Goal: Task Accomplishment & Management: Use online tool/utility

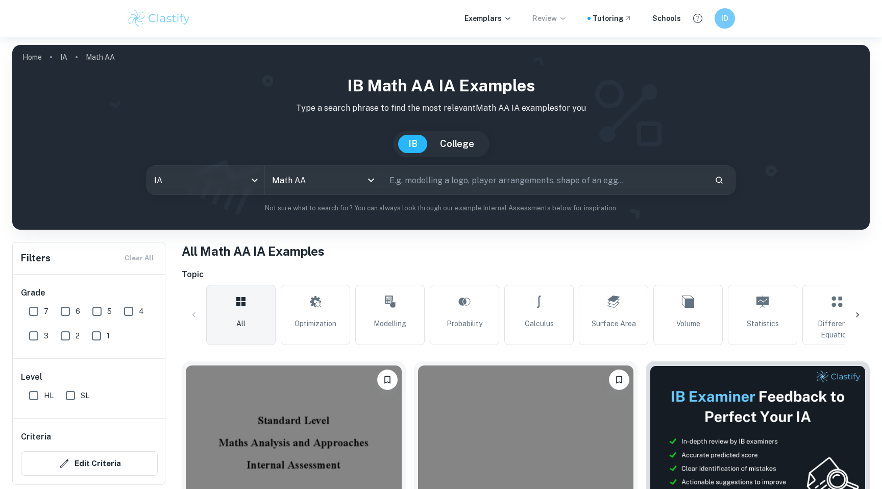
click at [559, 16] on p "Review" at bounding box center [550, 18] width 35 height 11
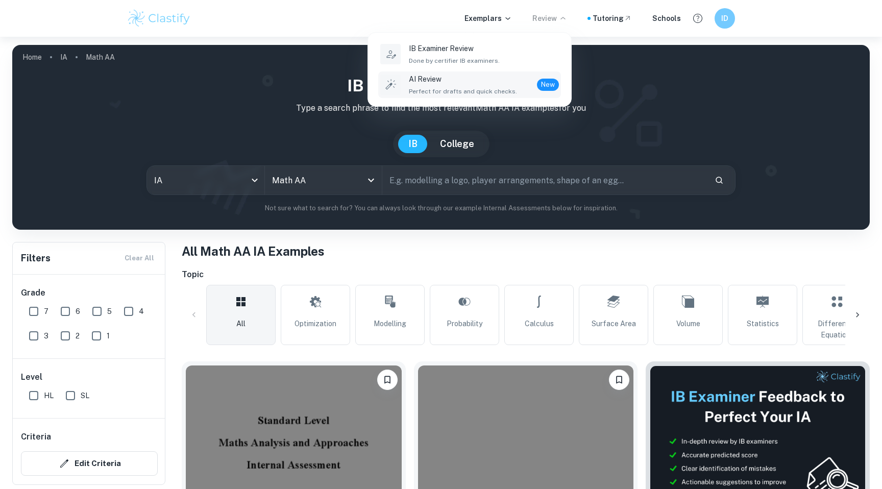
click at [512, 86] on div "AI Review Perfect for drafts and quick checks. New" at bounding box center [484, 85] width 150 height 22
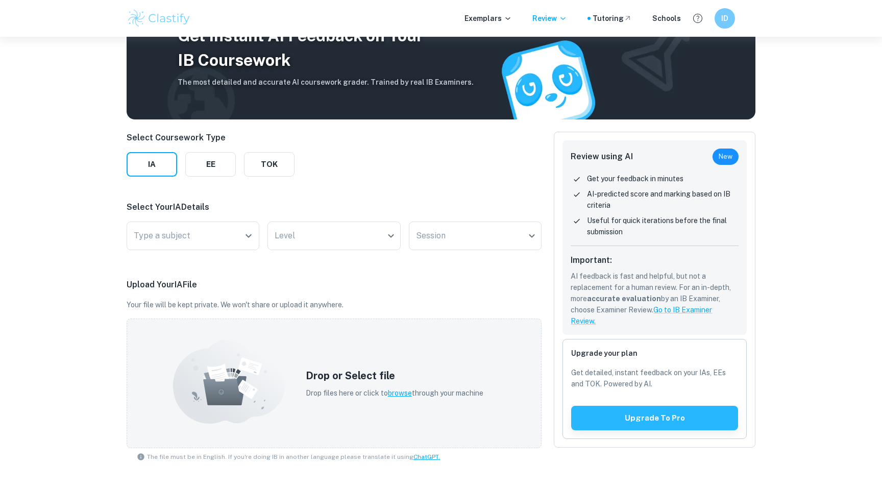
scroll to position [52, 0]
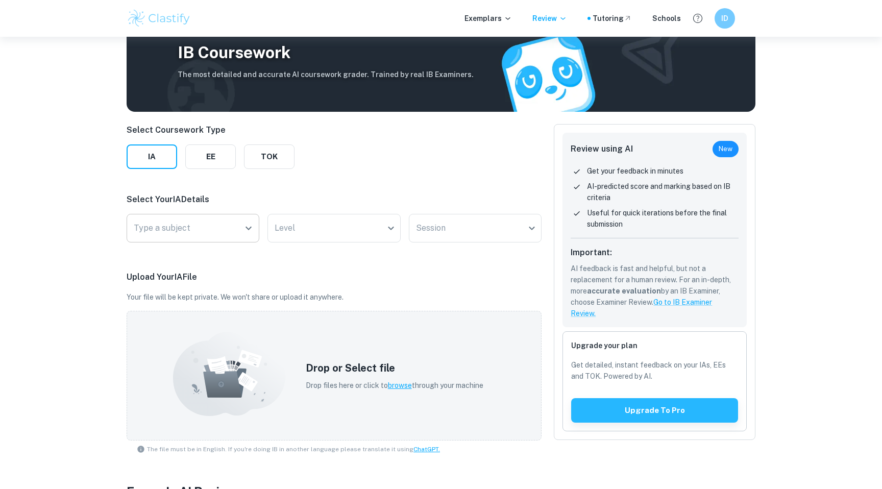
click at [215, 225] on input "Type a subject" at bounding box center [185, 228] width 108 height 19
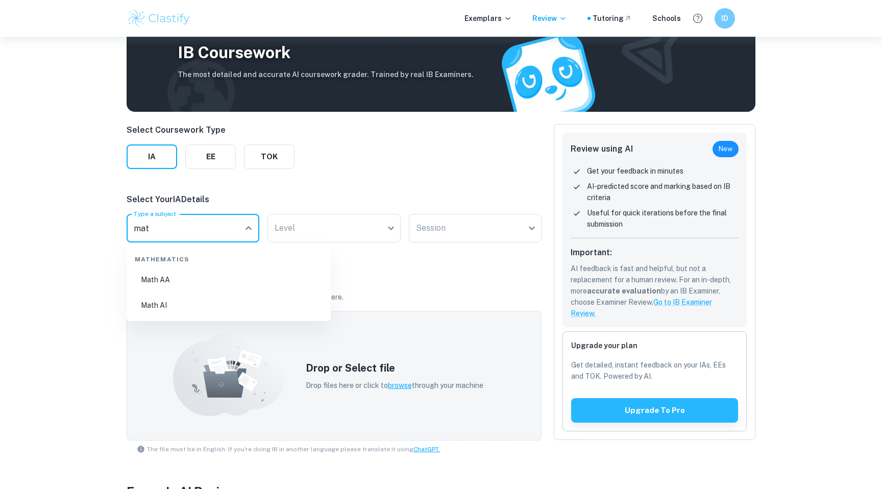
click at [207, 283] on li "Math AA" at bounding box center [229, 279] width 196 height 23
type input "Math AA"
click at [347, 207] on div "Select Your IA Details Type a subject Math AA Type a subject Level ​ Level Sess…" at bounding box center [334, 220] width 415 height 53
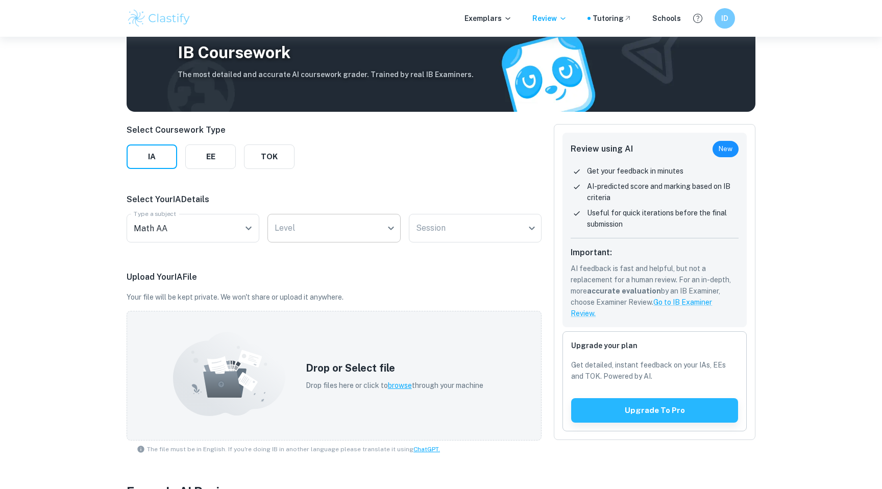
click at [336, 230] on body "We value your privacy We use cookies to enhance your browsing experience, serve…" at bounding box center [441, 229] width 882 height 489
click at [319, 258] on li "HL" at bounding box center [334, 258] width 125 height 23
type input "HL"
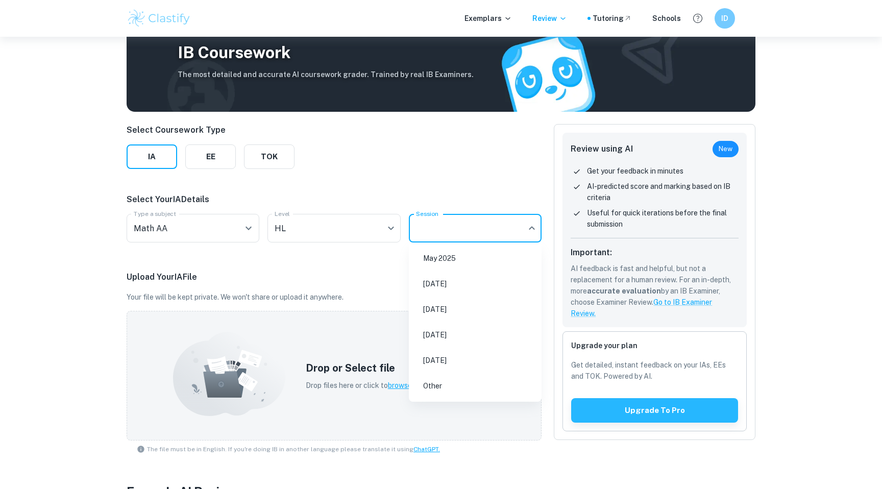
click at [476, 235] on body "We value your privacy We use cookies to enhance your browsing experience, serve…" at bounding box center [441, 229] width 882 height 489
click at [440, 355] on li "[DATE]" at bounding box center [475, 360] width 125 height 23
type input "M27"
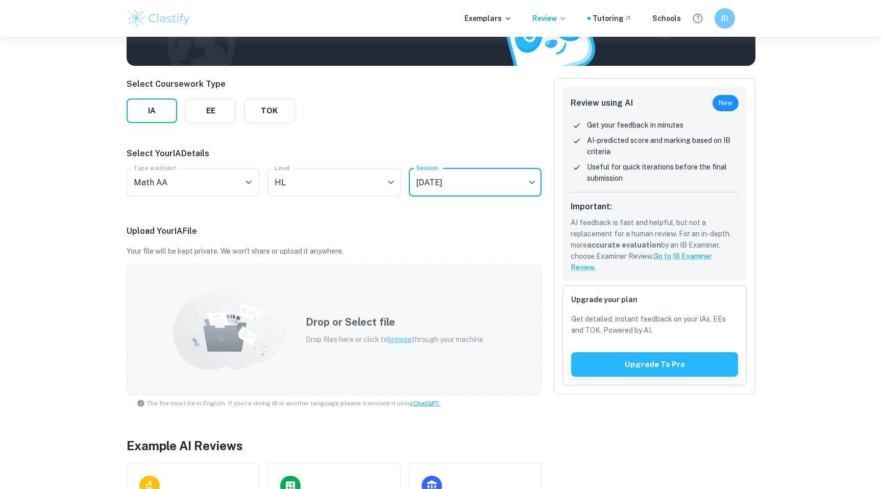
scroll to position [104, 0]
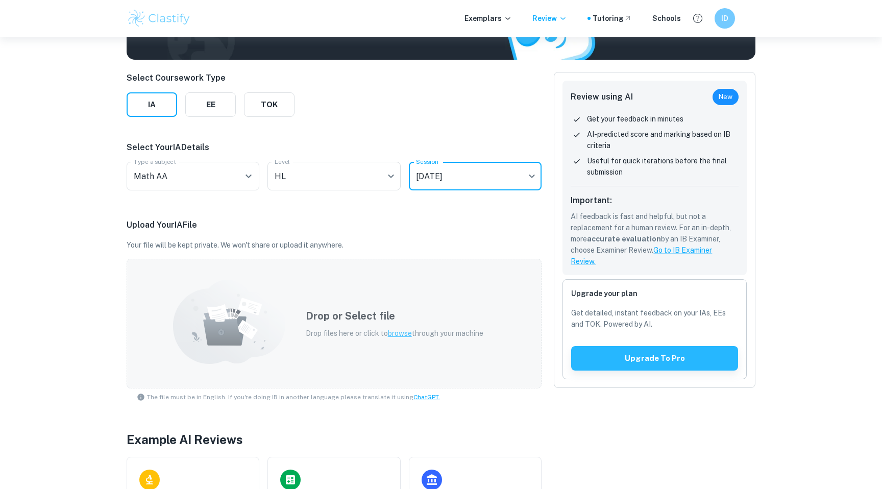
click at [441, 304] on div "Drop or Select file Drop files here or click to browse through your machine" at bounding box center [395, 323] width 202 height 55
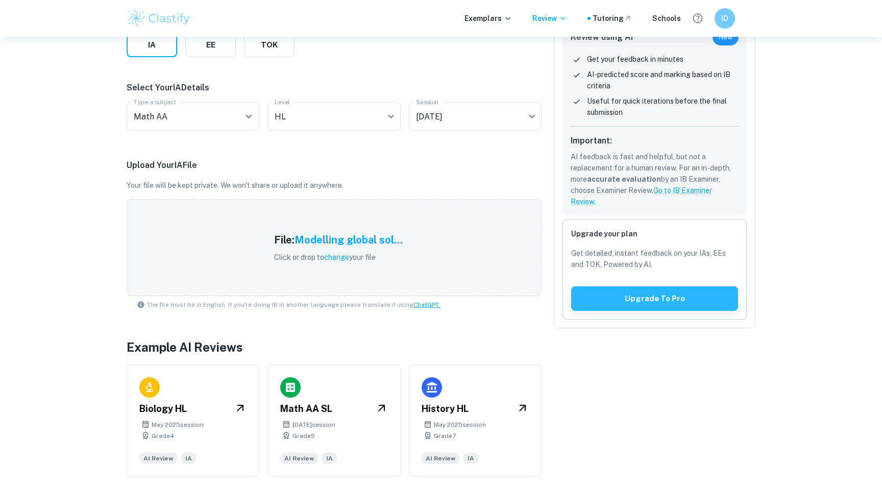
scroll to position [0, 0]
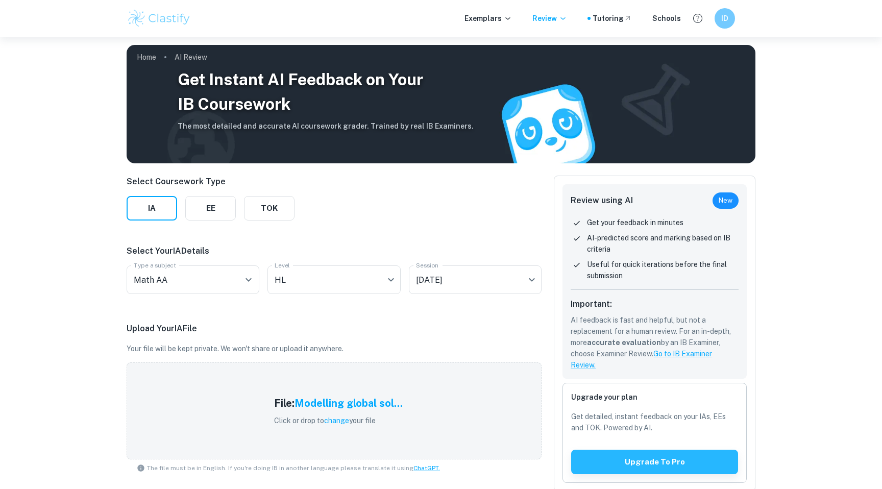
click at [408, 325] on p "Upload Your IA File" at bounding box center [334, 329] width 415 height 12
click at [591, 114] on img at bounding box center [441, 104] width 629 height 118
click at [417, 387] on div "File: Modelling global sol... Click or drop to change your file" at bounding box center [334, 411] width 415 height 97
click at [642, 455] on button "Upgrade to pro" at bounding box center [654, 462] width 167 height 25
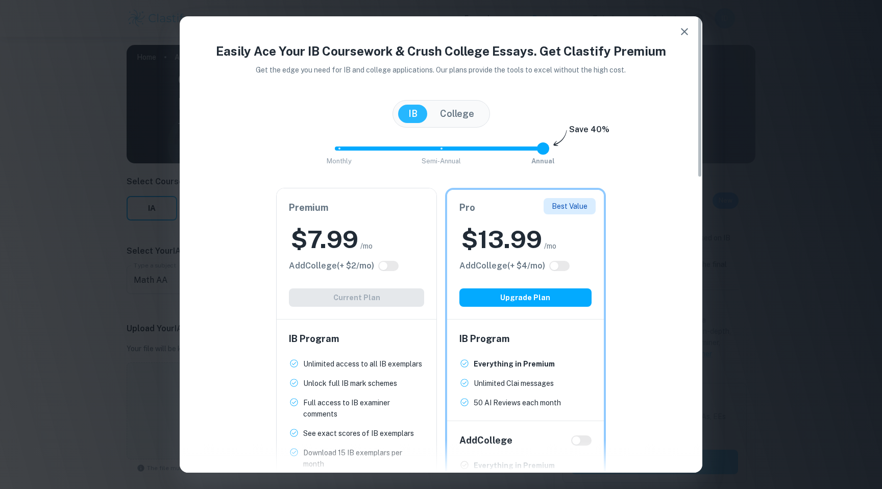
click at [682, 36] on icon "button" at bounding box center [685, 32] width 12 height 12
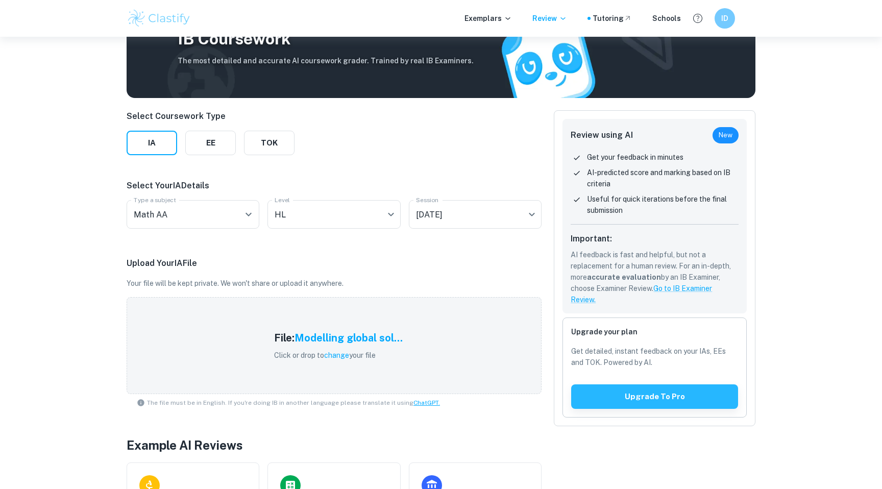
scroll to position [68, 0]
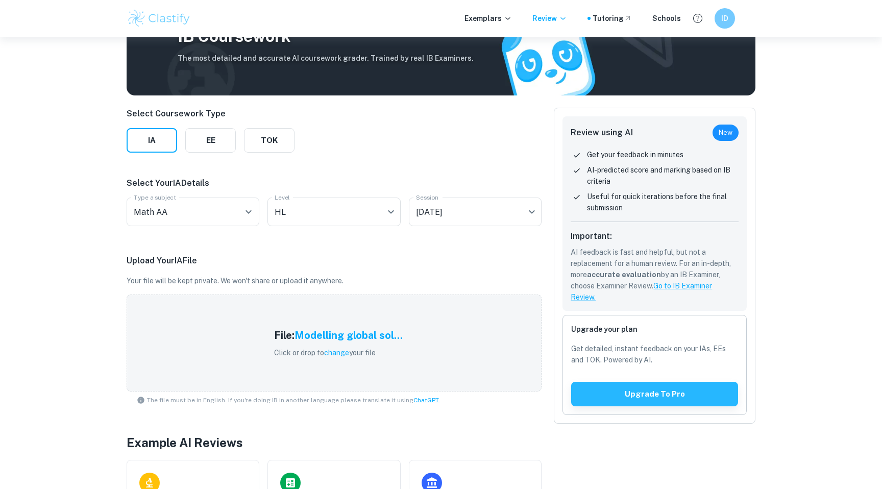
click at [726, 130] on span "New" at bounding box center [726, 133] width 26 height 10
click at [683, 162] on div "Get your feedback in minutes AI-predicted score and marking based on IB criteri…" at bounding box center [655, 185] width 168 height 73
click at [682, 171] on p "AI-predicted score and marking based on IB criteria" at bounding box center [663, 175] width 152 height 22
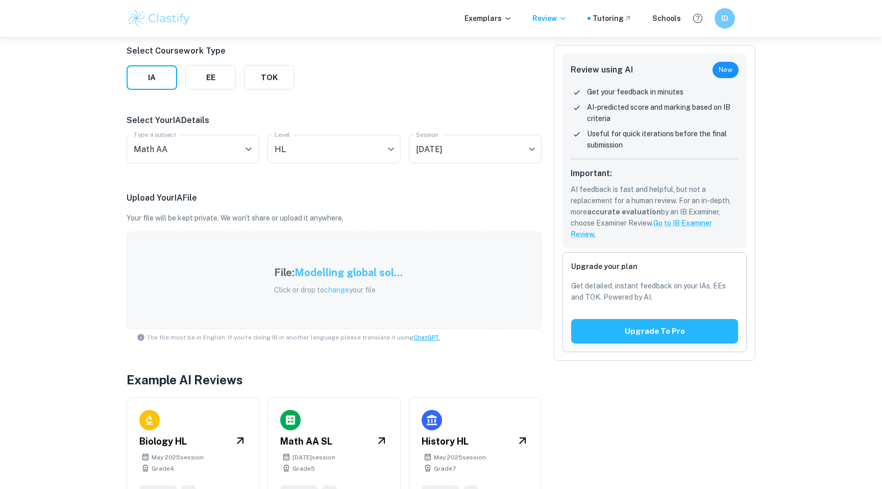
scroll to position [163, 0]
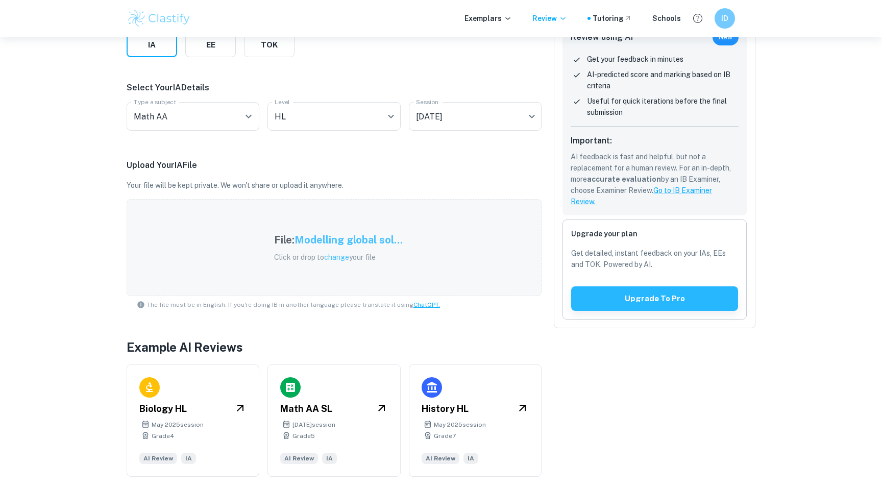
click at [424, 252] on div "File: Modelling global sol... Click or drop to change your file" at bounding box center [334, 247] width 415 height 97
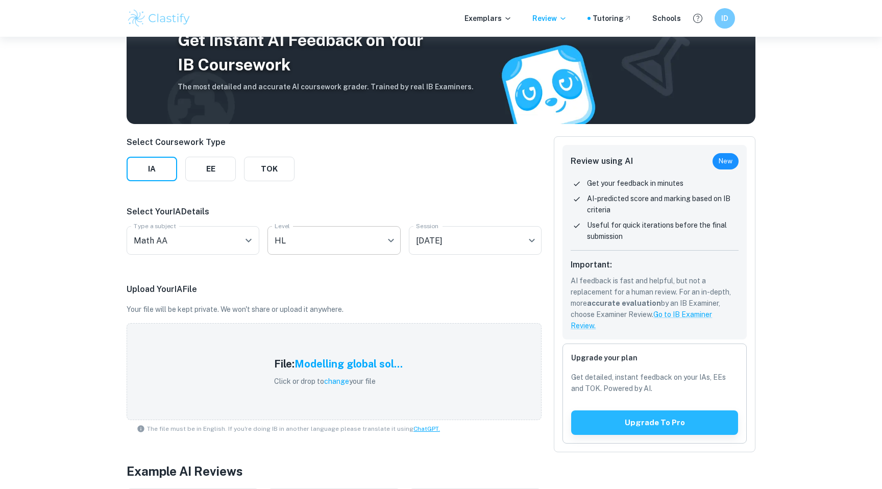
scroll to position [34, 0]
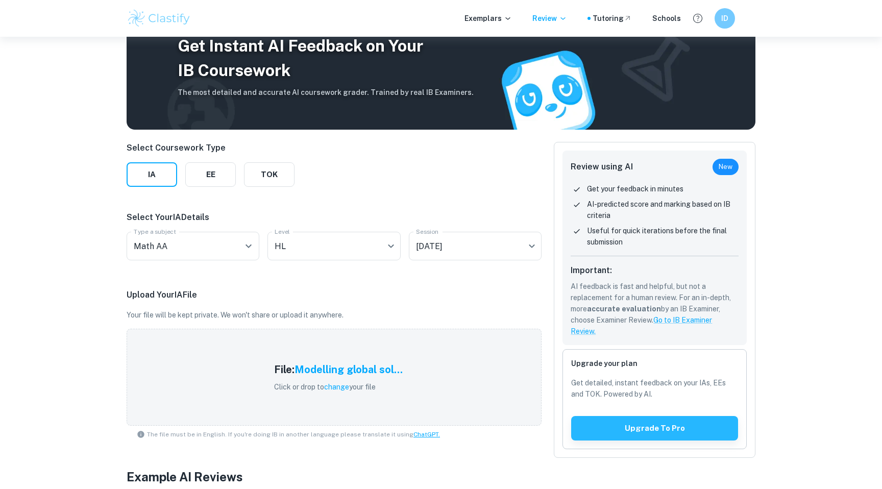
click at [346, 110] on img at bounding box center [441, 70] width 629 height 118
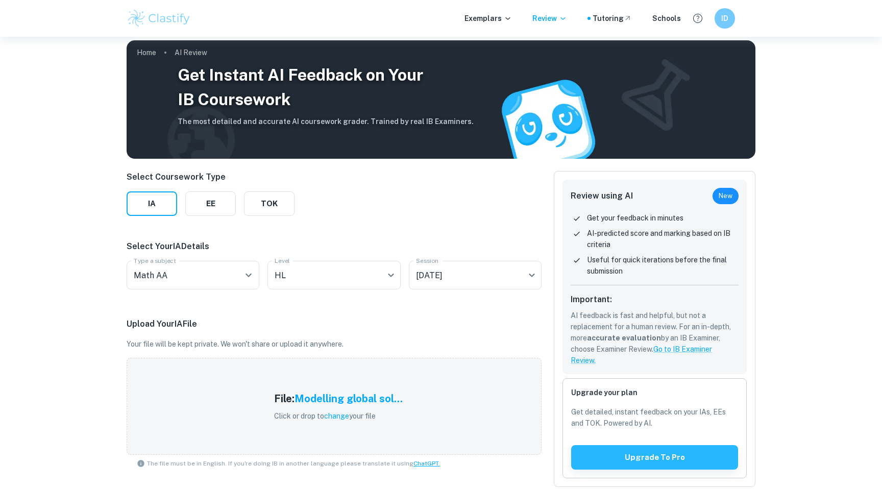
scroll to position [0, 0]
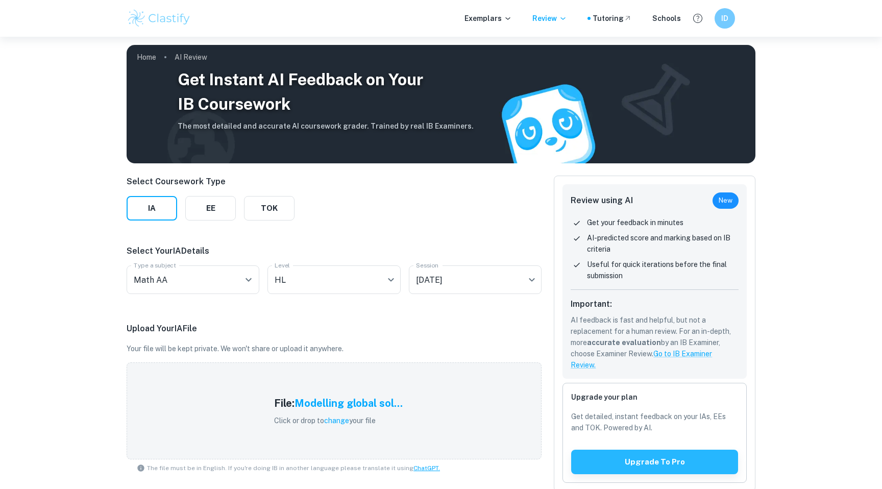
click at [542, 92] on img at bounding box center [441, 104] width 629 height 118
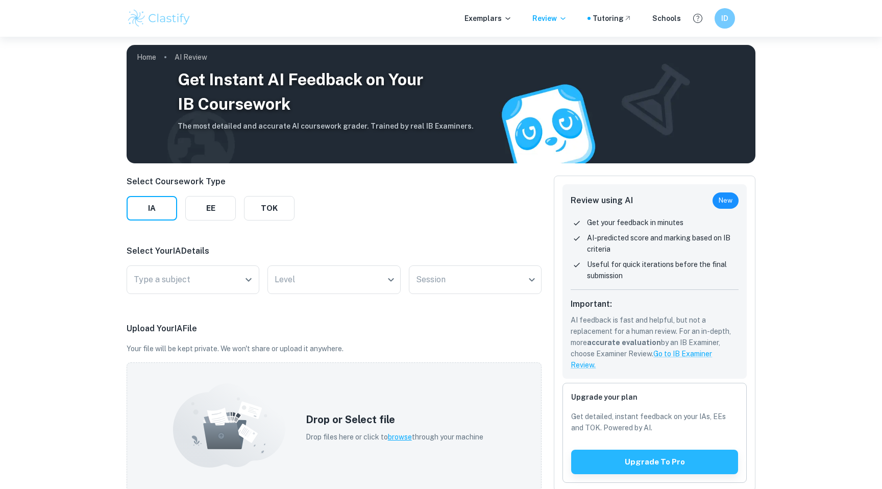
checkbox input "true"
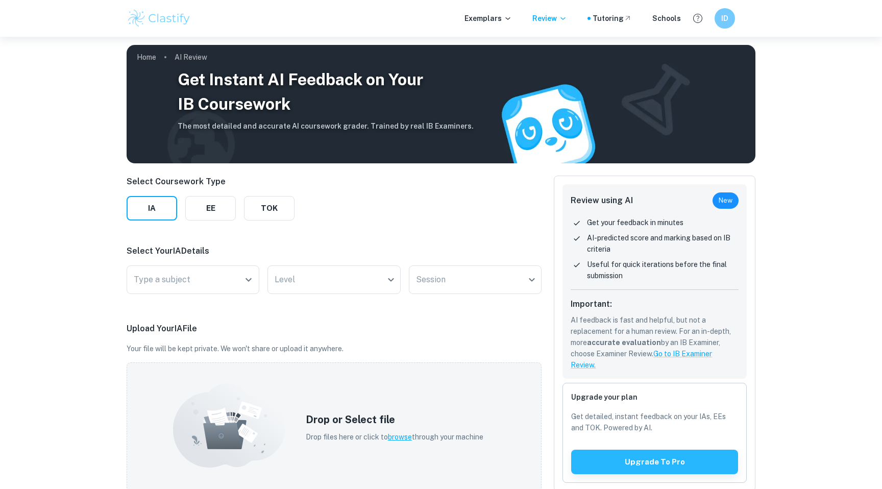
scroll to position [163, 0]
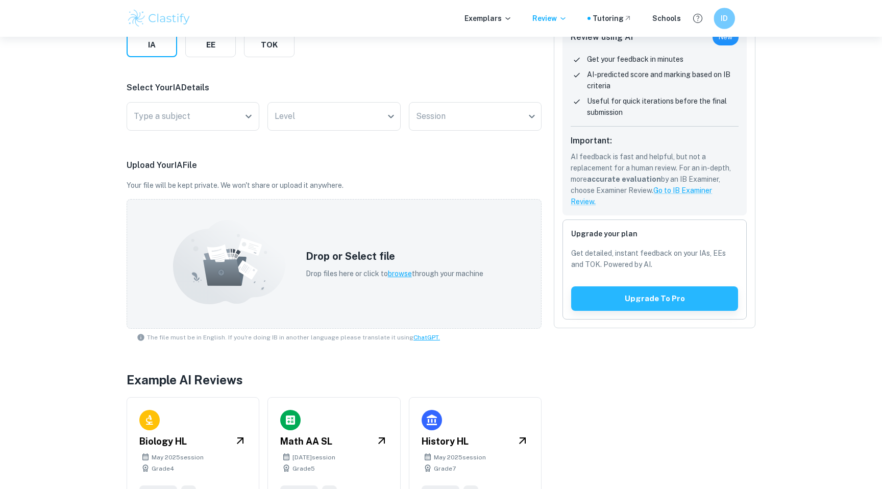
click at [731, 16] on div "ID" at bounding box center [724, 18] width 21 height 21
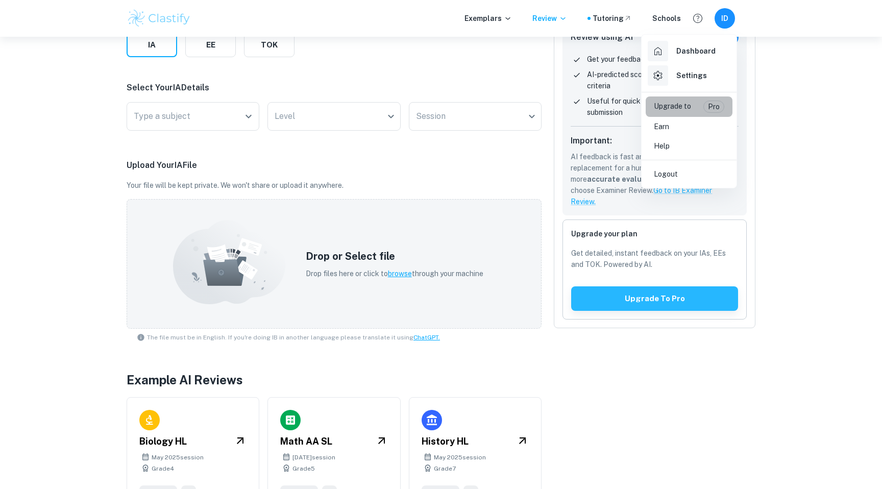
click at [683, 106] on p "Upgrade to" at bounding box center [672, 107] width 37 height 12
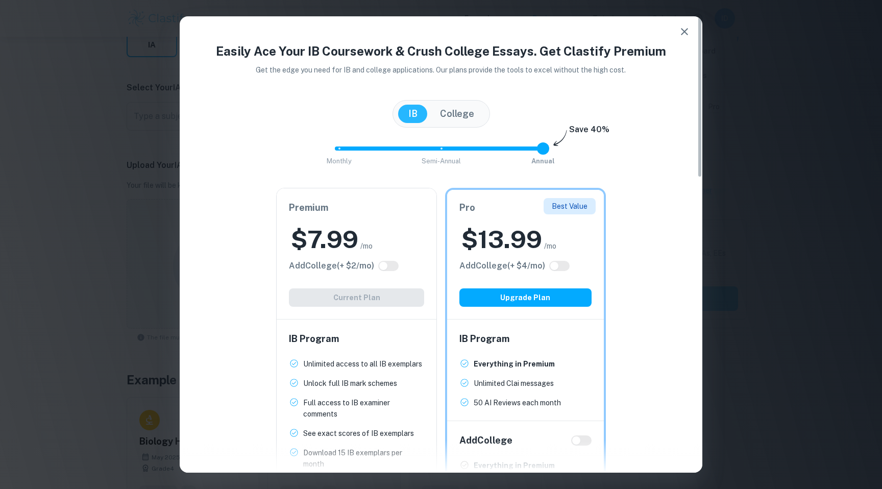
click at [379, 228] on div "$ 7.99 /mo" at bounding box center [356, 239] width 135 height 33
click at [687, 34] on icon "button" at bounding box center [684, 31] width 7 height 7
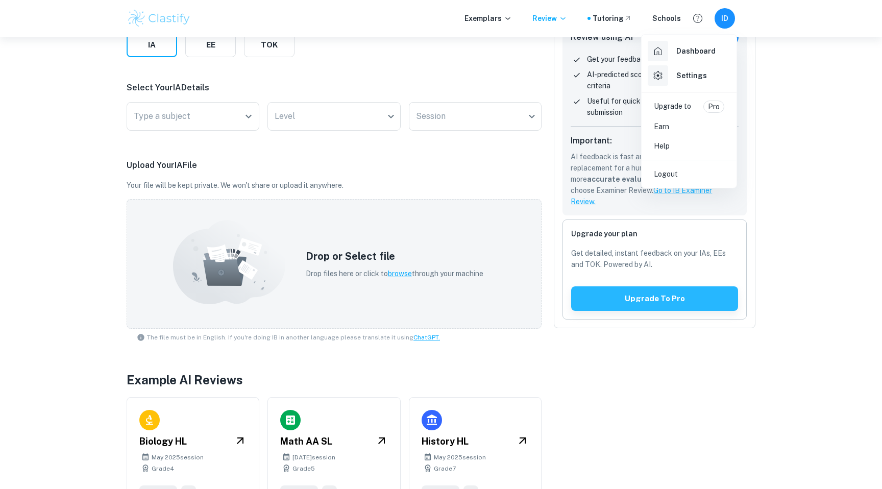
click at [326, 155] on div at bounding box center [441, 244] width 882 height 489
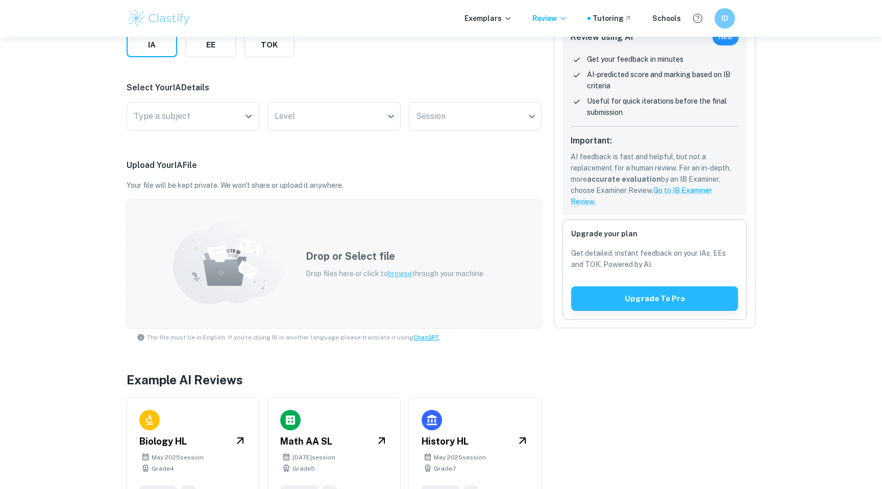
click at [349, 255] on h5 "Drop or Select file" at bounding box center [395, 256] width 178 height 15
click at [452, 264] on div "Drop or Select file Drop files here or click to browse through your machine" at bounding box center [395, 263] width 202 height 55
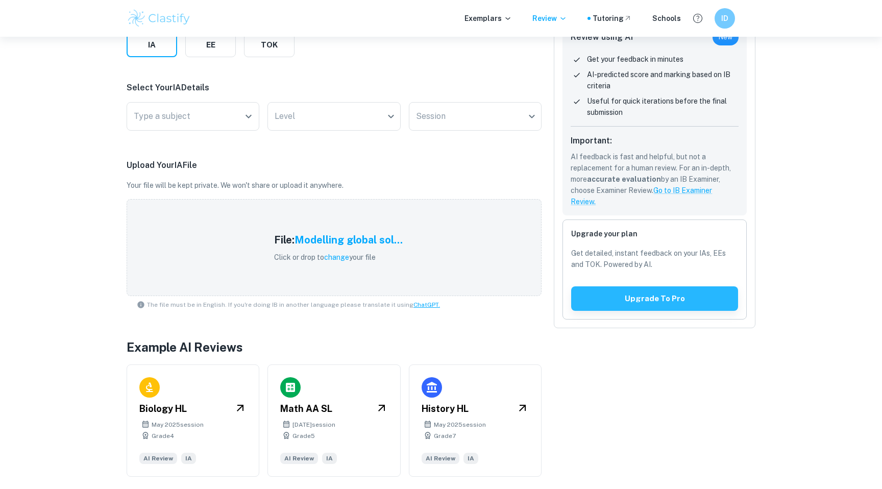
scroll to position [0, 0]
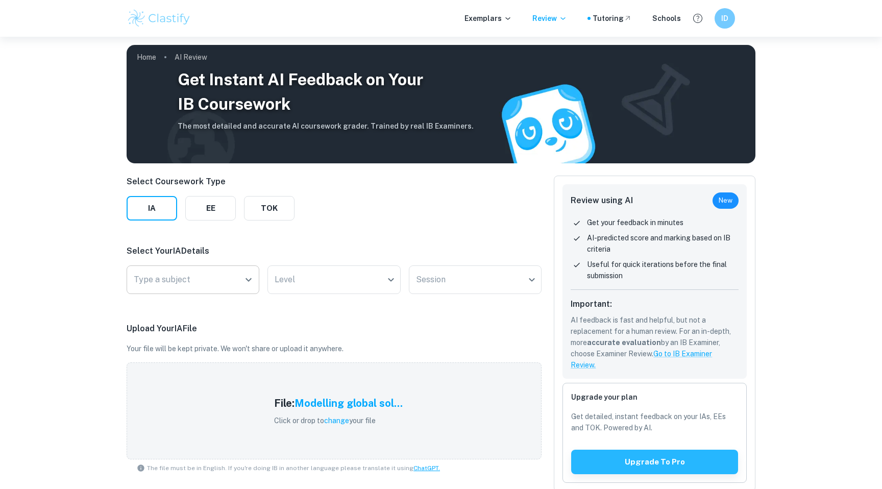
click at [218, 280] on input "Type a subject" at bounding box center [185, 279] width 108 height 19
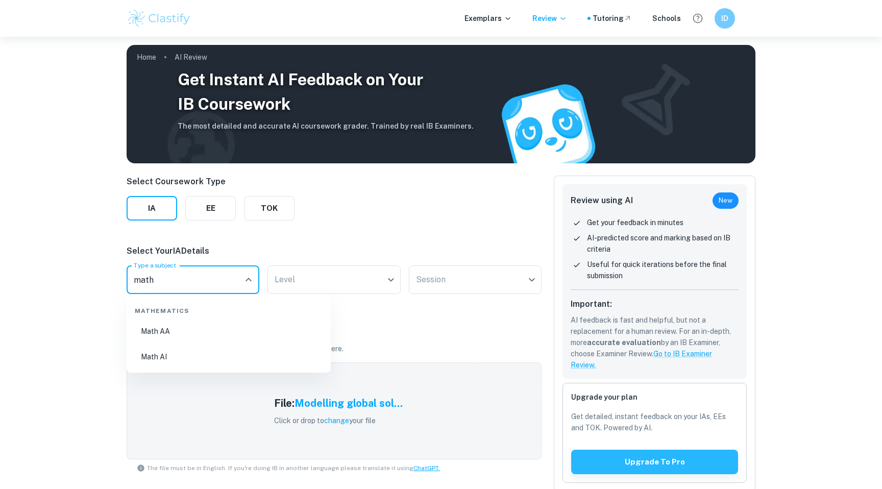
click at [221, 329] on li "Math AA" at bounding box center [229, 331] width 196 height 23
type input "Math AA"
click at [310, 273] on body "We value your privacy We use cookies to enhance your browsing experience, serve…" at bounding box center [441, 281] width 882 height 489
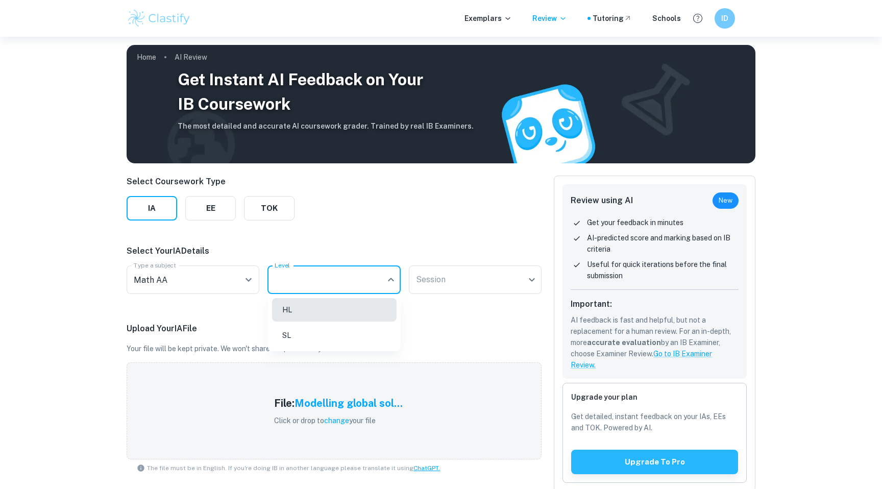
click at [305, 315] on li "HL" at bounding box center [334, 309] width 125 height 23
click at [461, 283] on body "We value your privacy We use cookies to enhance your browsing experience, serve…" at bounding box center [441, 281] width 882 height 489
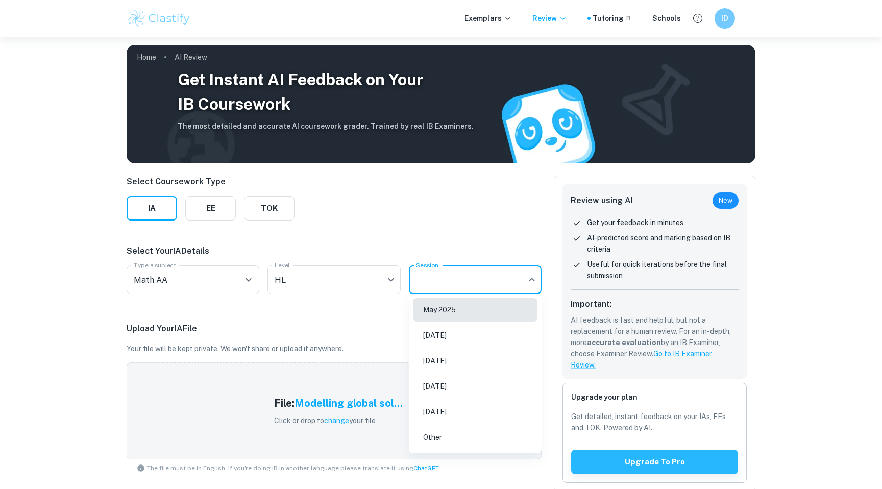
click at [445, 316] on li "May 2025" at bounding box center [475, 309] width 125 height 23
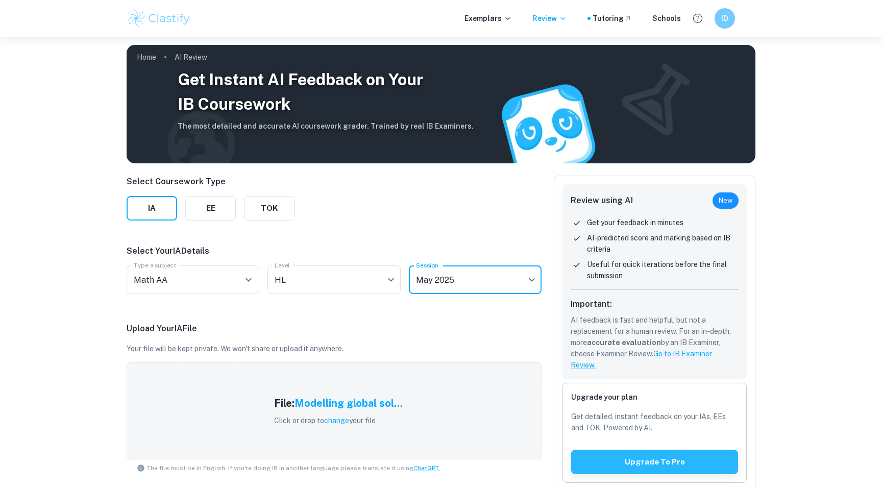
click at [468, 283] on body "We value your privacy We use cookies to enhance your browsing experience, serve…" at bounding box center [441, 281] width 882 height 489
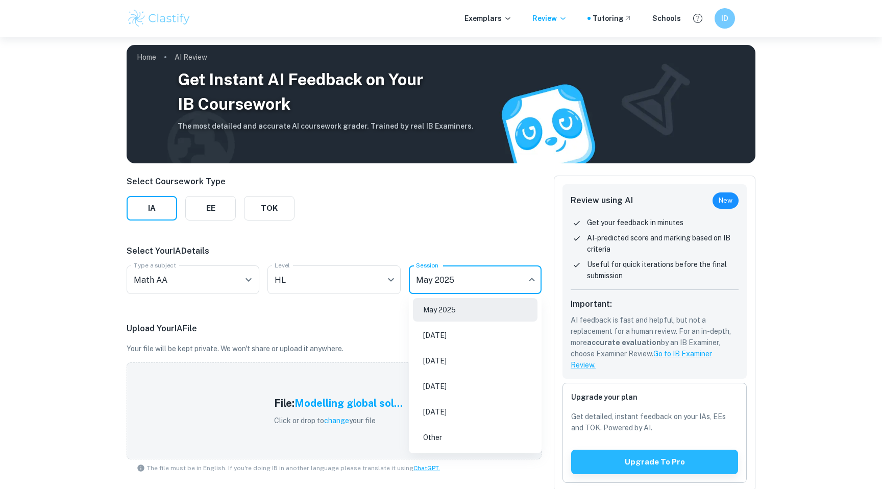
click at [450, 334] on li "[DATE]" at bounding box center [475, 335] width 125 height 23
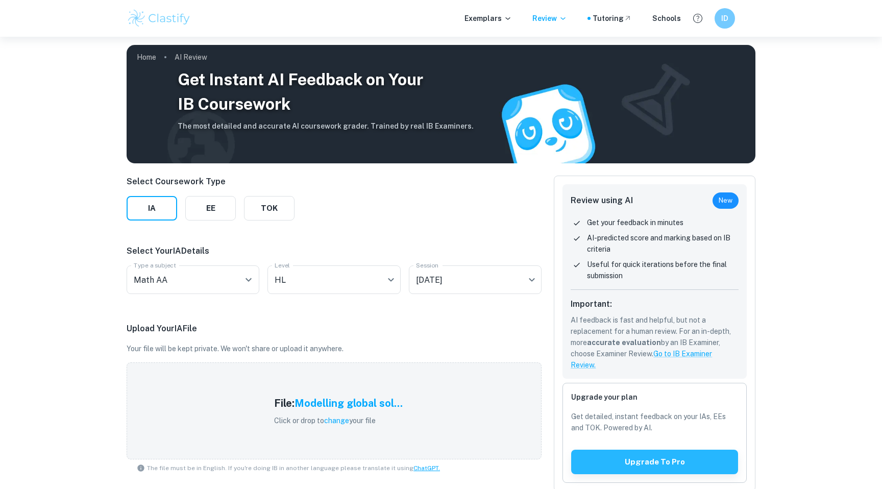
click at [429, 234] on div "Select Coursework Type IA EE TOK Select Your IA Details Type a subject Math AA …" at bounding box center [334, 408] width 415 height 465
click at [424, 416] on div "File: Modelling global sol... Click or drop to change your file" at bounding box center [334, 411] width 415 height 97
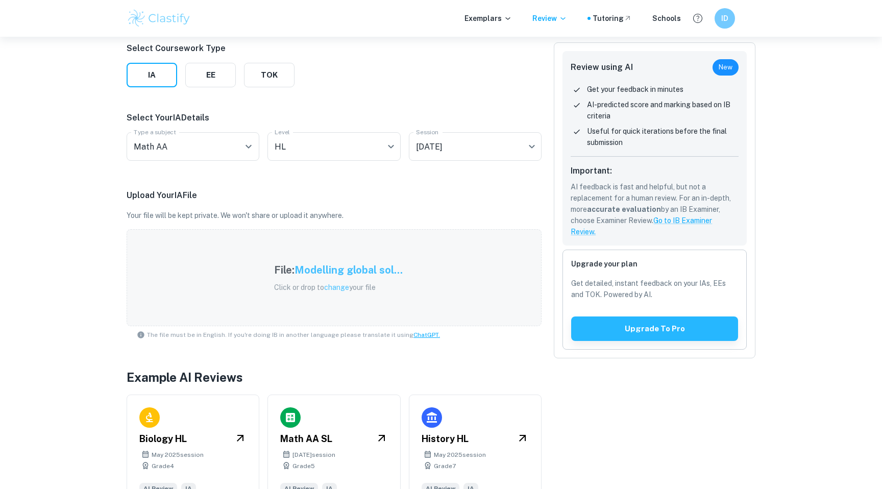
scroll to position [163, 0]
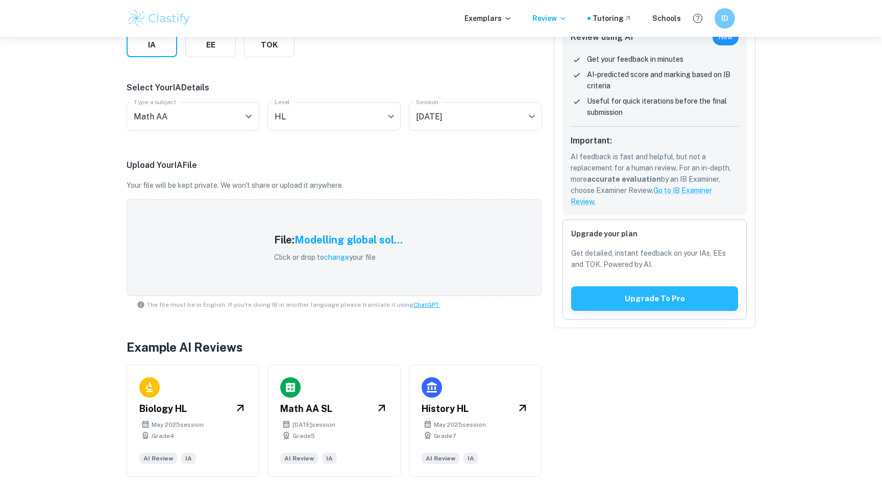
click at [213, 307] on span "The file must be in English. If you're doing IB in another language please tran…" at bounding box center [293, 304] width 293 height 9
click at [421, 305] on link "ChatGPT." at bounding box center [427, 304] width 27 height 7
click at [621, 304] on button "Upgrade to pro" at bounding box center [654, 298] width 167 height 25
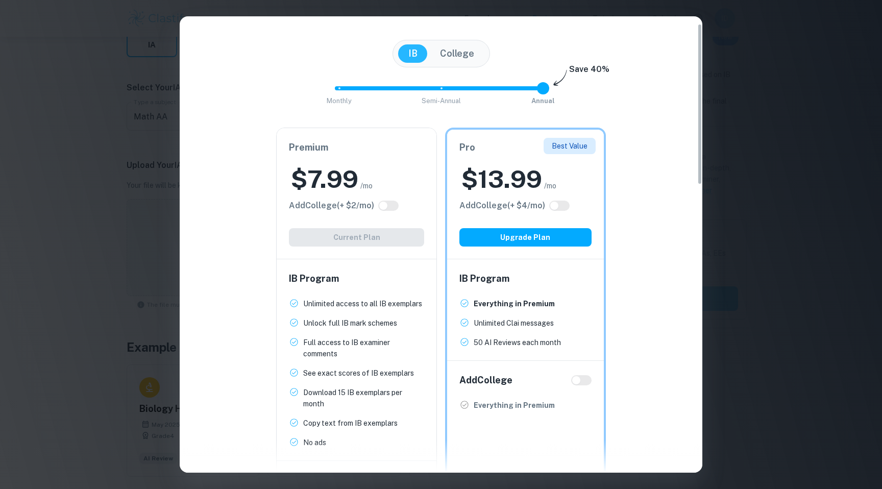
scroll to position [5, 0]
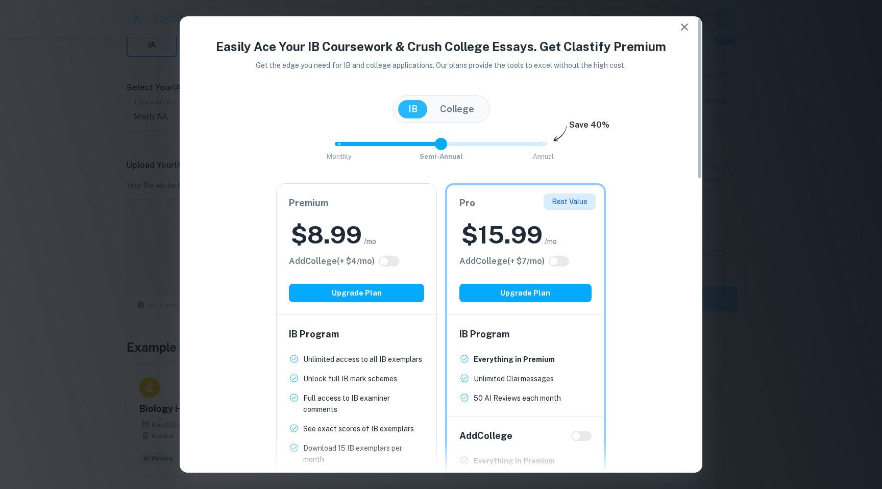
drag, startPoint x: 469, startPoint y: 138, endPoint x: 446, endPoint y: 139, distance: 23.0
click at [446, 139] on span "Monthly Semi-Annual Annual" at bounding box center [441, 143] width 204 height 17
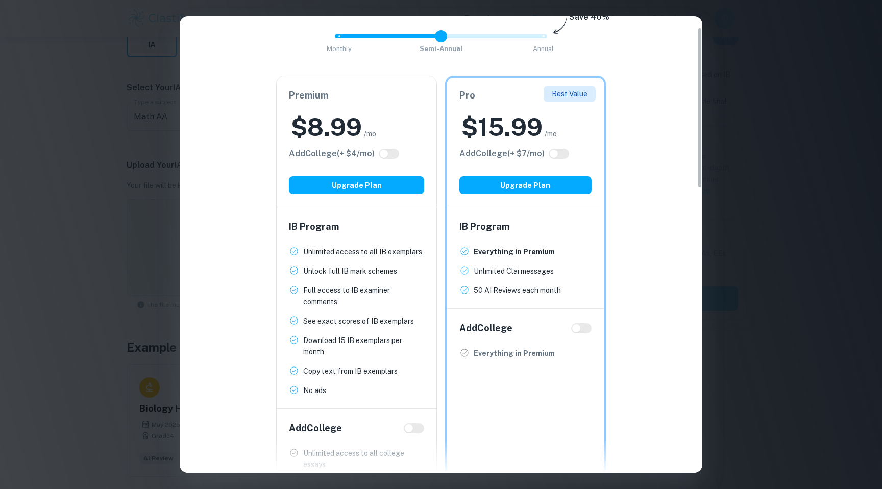
scroll to position [118, 0]
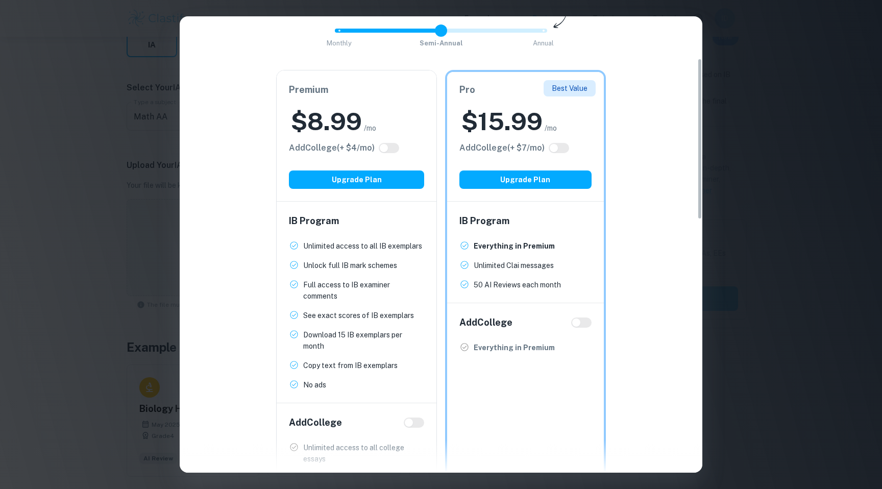
type input "0"
click at [388, 26] on span "Monthly Semi-Annual Annual" at bounding box center [441, 30] width 204 height 17
click at [810, 107] on div "Easily Ace Your IB Coursework & Crush College Essays. Get Clastify Premium Get …" at bounding box center [441, 244] width 882 height 489
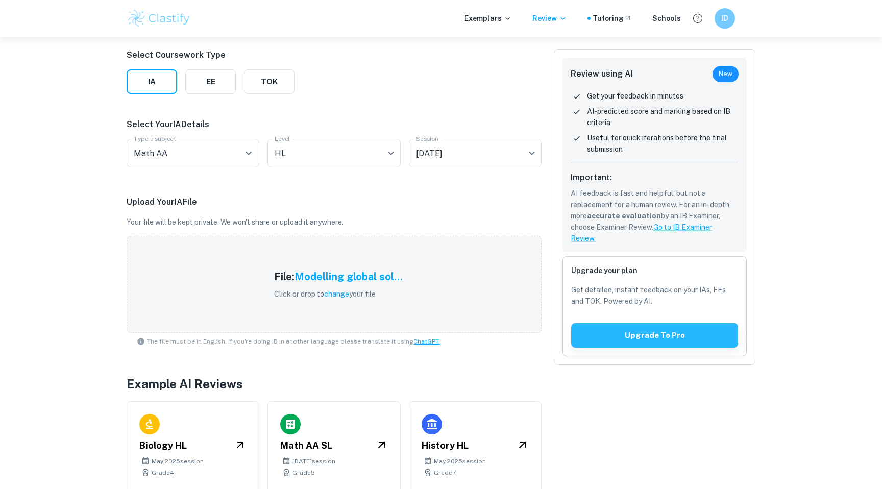
scroll to position [163, 0]
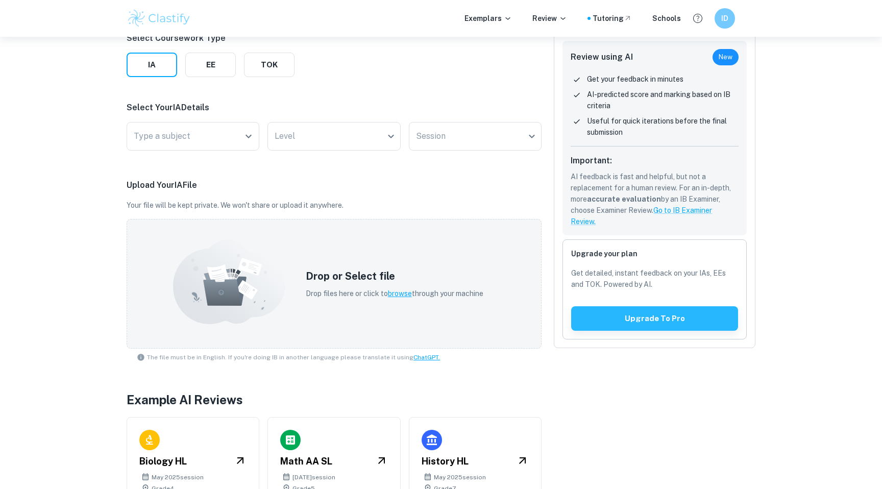
scroll to position [4, 0]
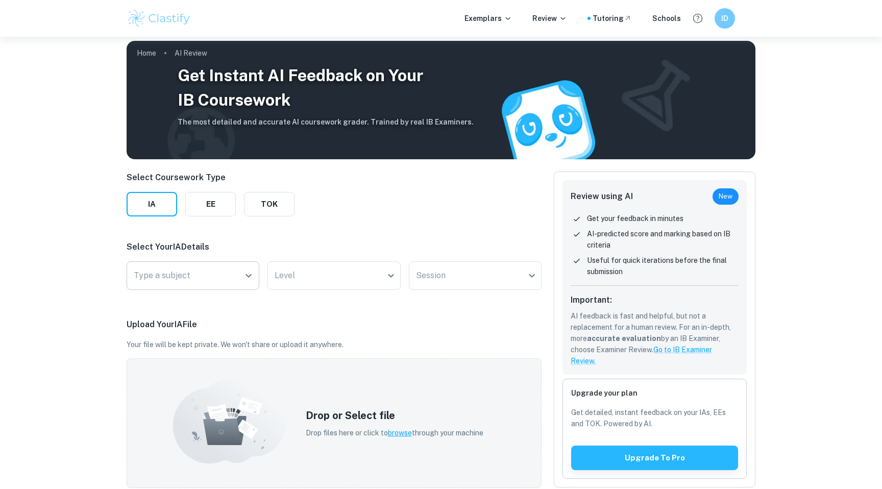
click at [226, 276] on input "Type a subject" at bounding box center [185, 275] width 108 height 19
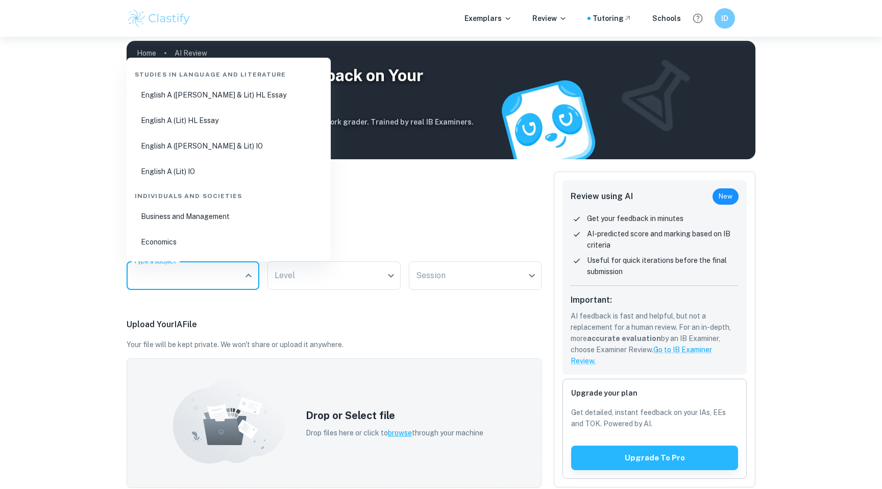
scroll to position [335, 0]
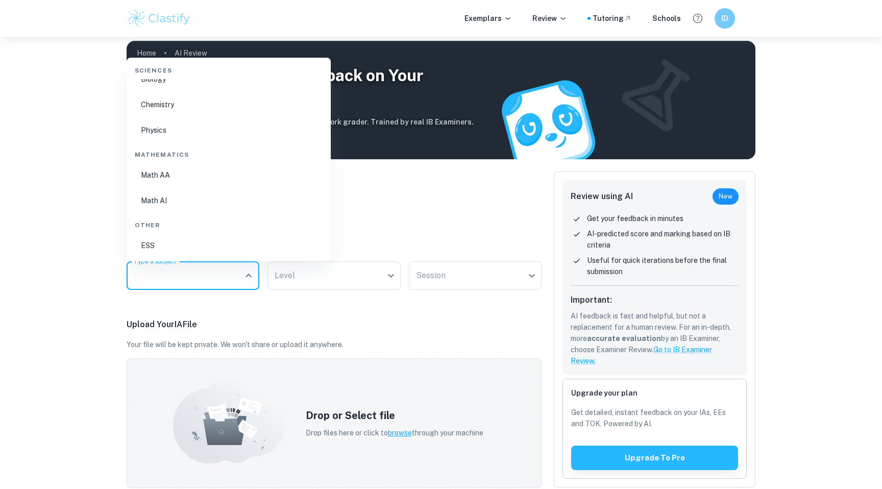
click at [167, 171] on li "Math AA" at bounding box center [229, 174] width 196 height 23
type input "Math AA"
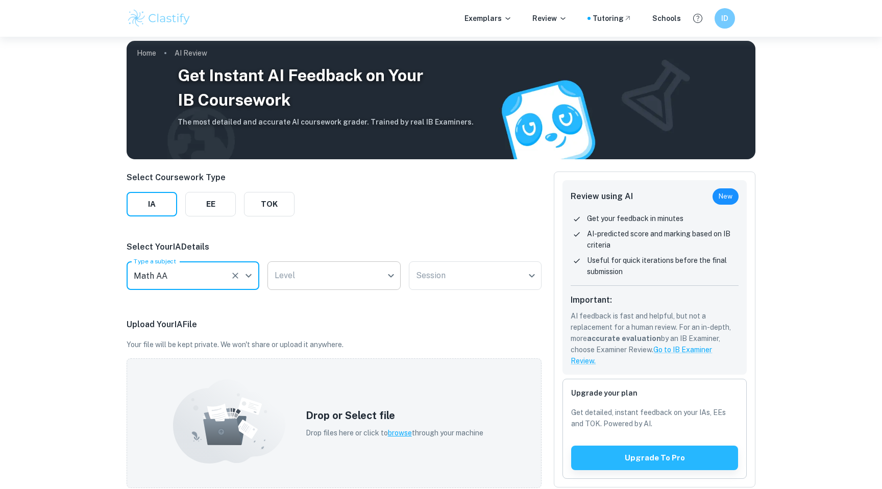
click at [328, 286] on body "We value your privacy We use cookies to enhance your browsing experience, serve…" at bounding box center [441, 277] width 882 height 489
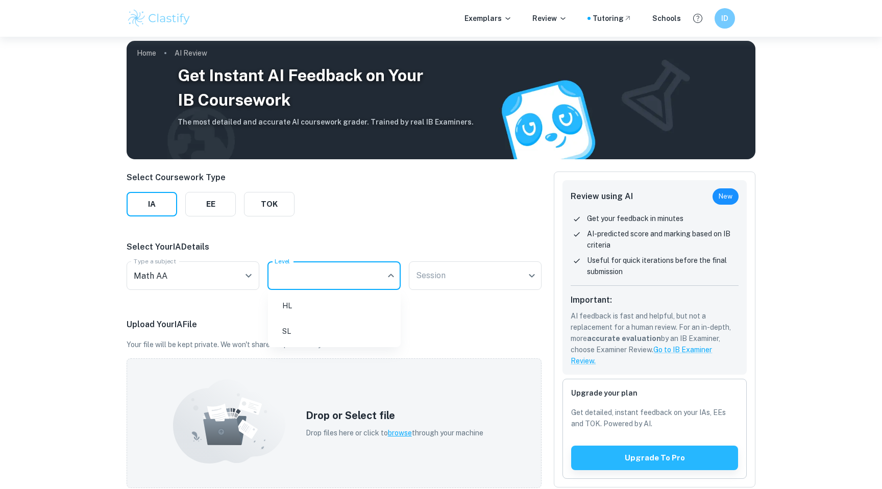
click at [317, 301] on li "HL" at bounding box center [334, 305] width 125 height 23
type input "HL"
click at [462, 278] on body "We value your privacy We use cookies to enhance your browsing experience, serve…" at bounding box center [441, 277] width 882 height 489
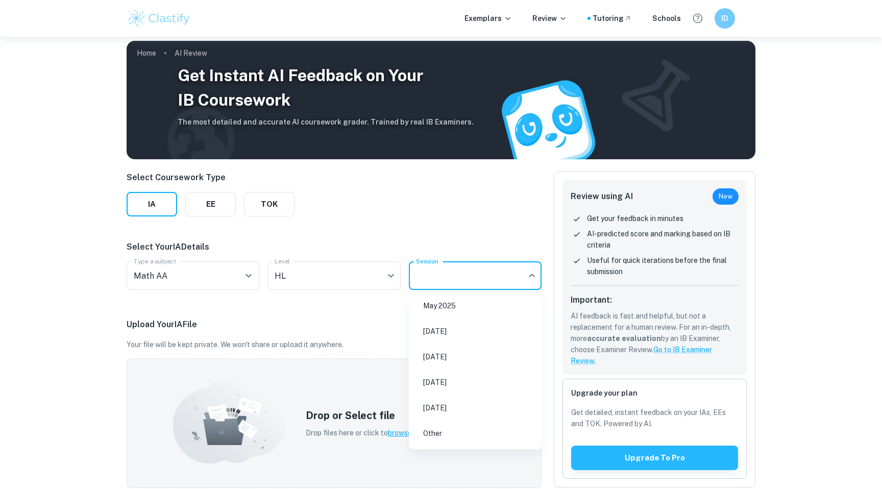
click at [460, 359] on li "[DATE]" at bounding box center [475, 356] width 125 height 23
click at [459, 279] on body "We value your privacy We use cookies to enhance your browsing experience, serve…" at bounding box center [441, 277] width 882 height 489
click at [446, 428] on li "Other" at bounding box center [475, 433] width 125 height 23
type input "Other"
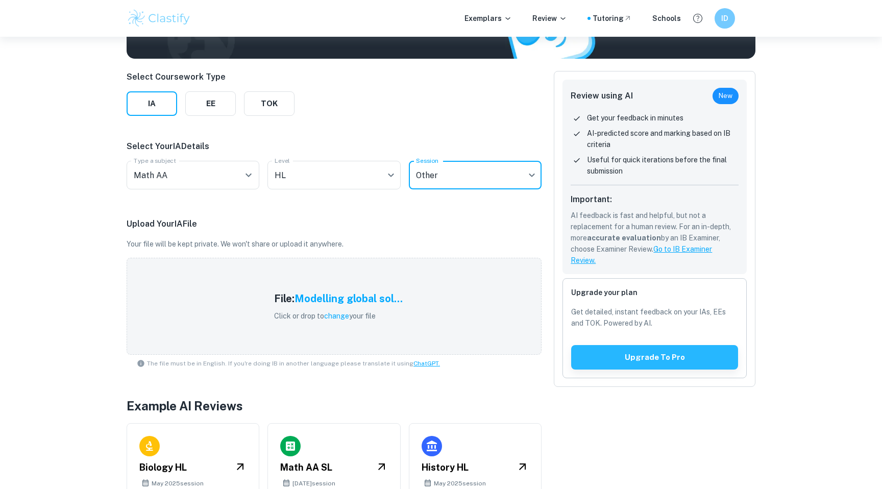
scroll to position [0, 0]
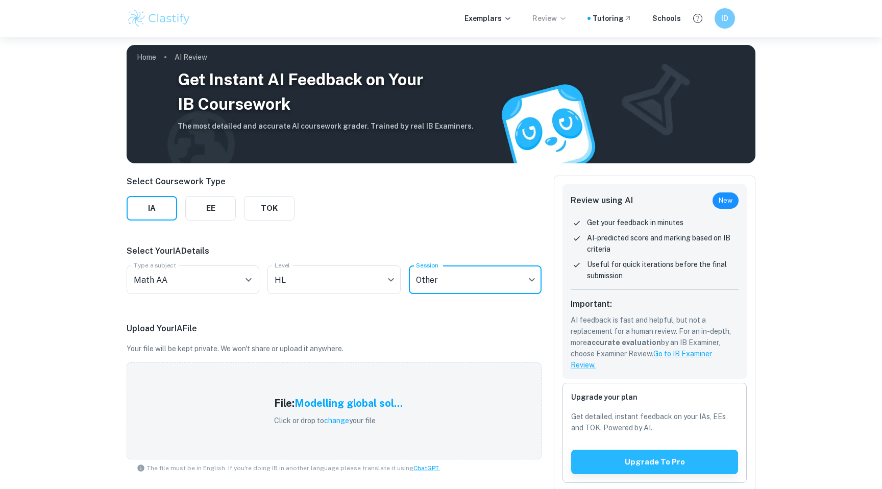
click at [561, 22] on p "Review" at bounding box center [550, 18] width 35 height 11
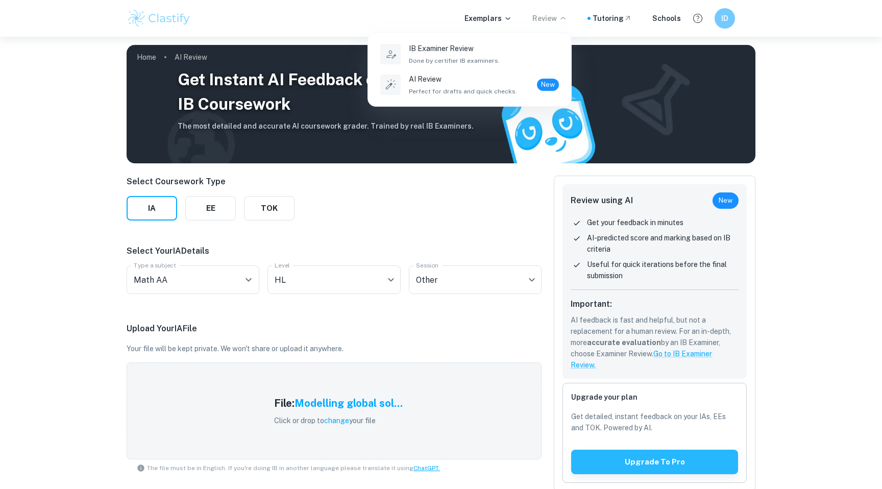
click at [792, 316] on div at bounding box center [441, 244] width 882 height 489
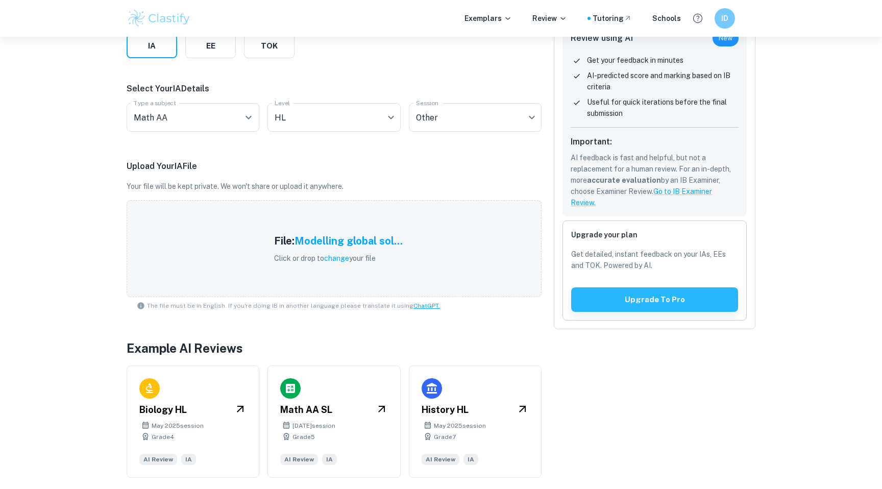
scroll to position [163, 0]
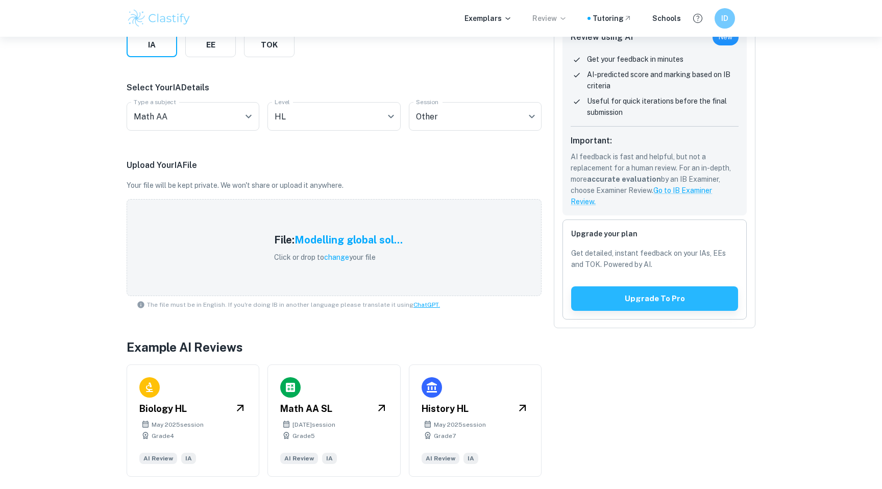
click at [548, 13] on p "Review" at bounding box center [550, 18] width 35 height 11
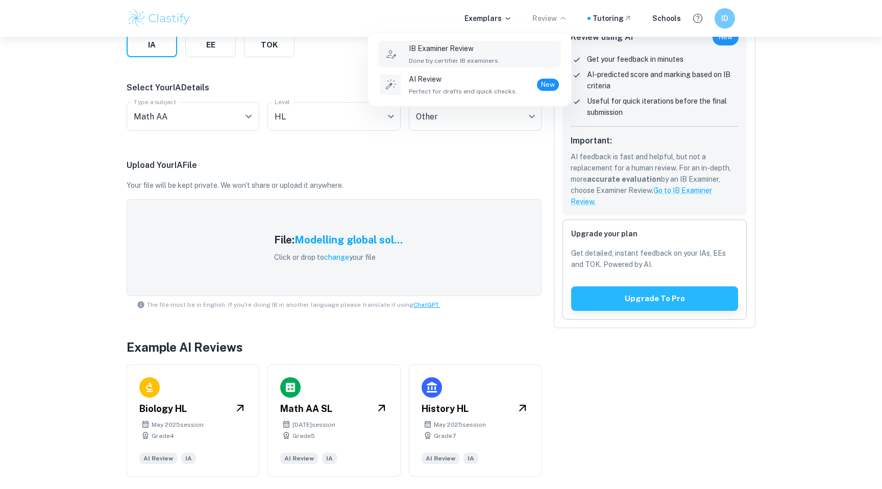
click at [545, 55] on div "IB Examiner Review Done by certifier IB examiners." at bounding box center [484, 54] width 150 height 22
